Goal: Check status: Check status

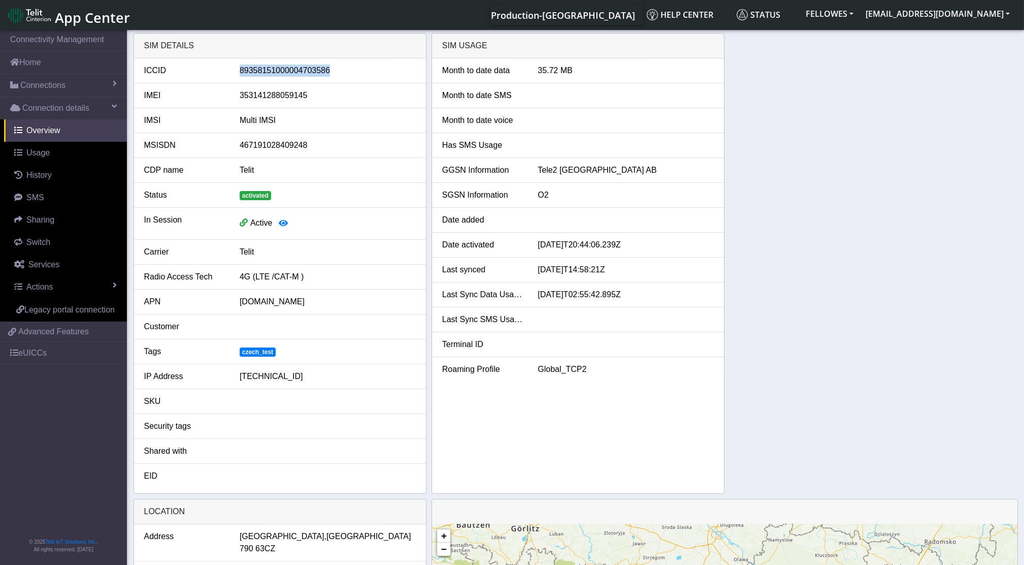
drag, startPoint x: 636, startPoint y: 293, endPoint x: 538, endPoint y: 250, distance: 106.4
click at [538, 250] on ul "Month to date data 35.72 MB Month to date SMS Month to date voice Has SMS Usage…" at bounding box center [578, 219] width 292 height 323
click at [84, 90] on link "Connections" at bounding box center [63, 85] width 127 height 22
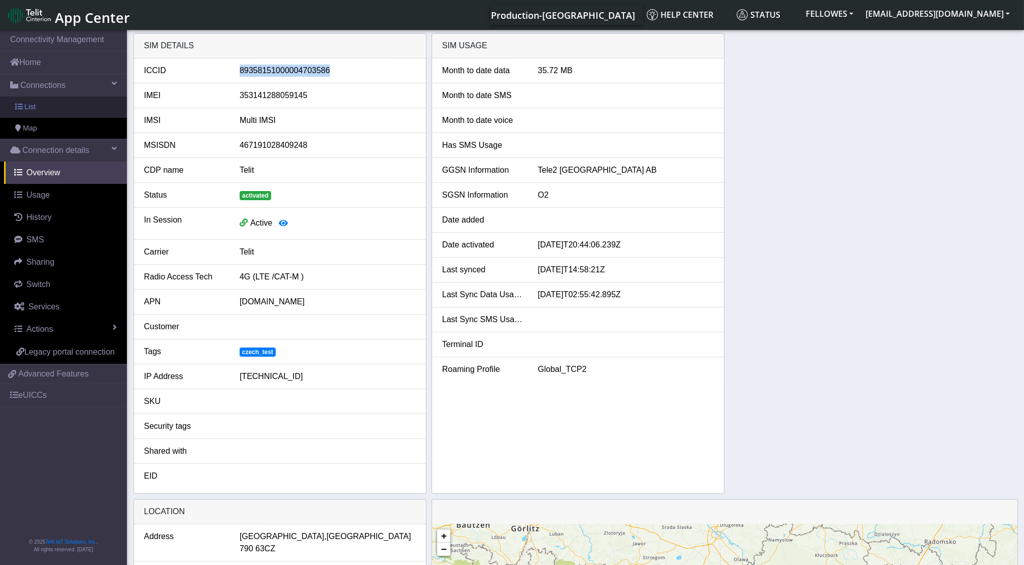
click at [76, 115] on link "List" at bounding box center [63, 106] width 127 height 21
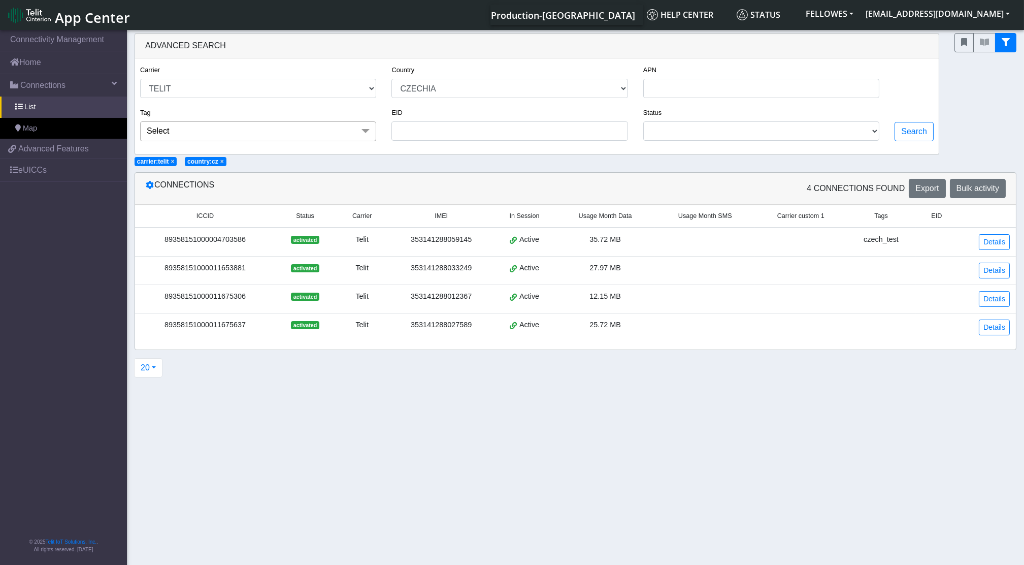
click at [258, 240] on div "89358151000004703586" at bounding box center [205, 239] width 128 height 11
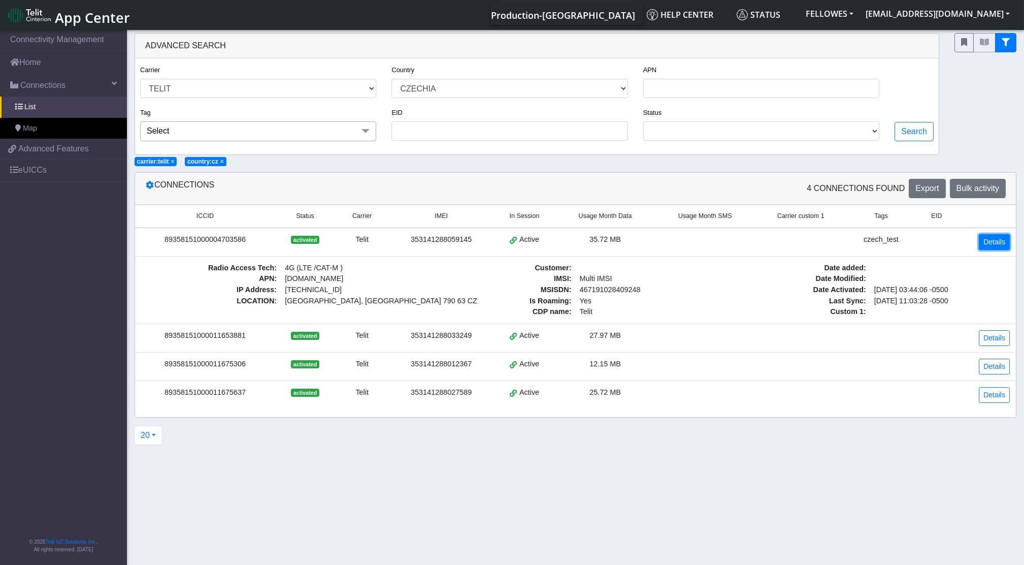
click at [990, 246] on link "Details" at bounding box center [994, 242] width 31 height 16
